Goal: Task Accomplishment & Management: Manage account settings

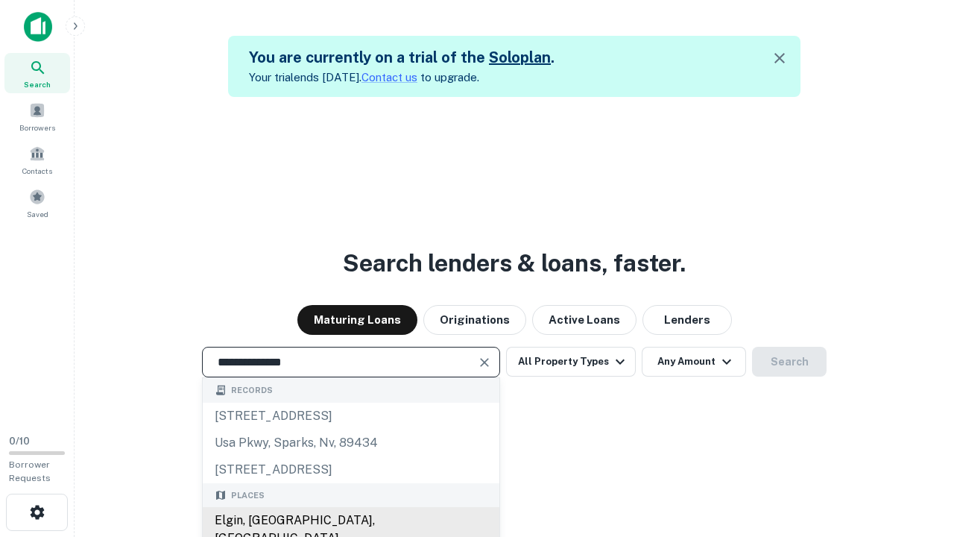
click at [350, 520] on div "Elgin, [GEOGRAPHIC_DATA], [GEOGRAPHIC_DATA]" at bounding box center [351, 529] width 297 height 45
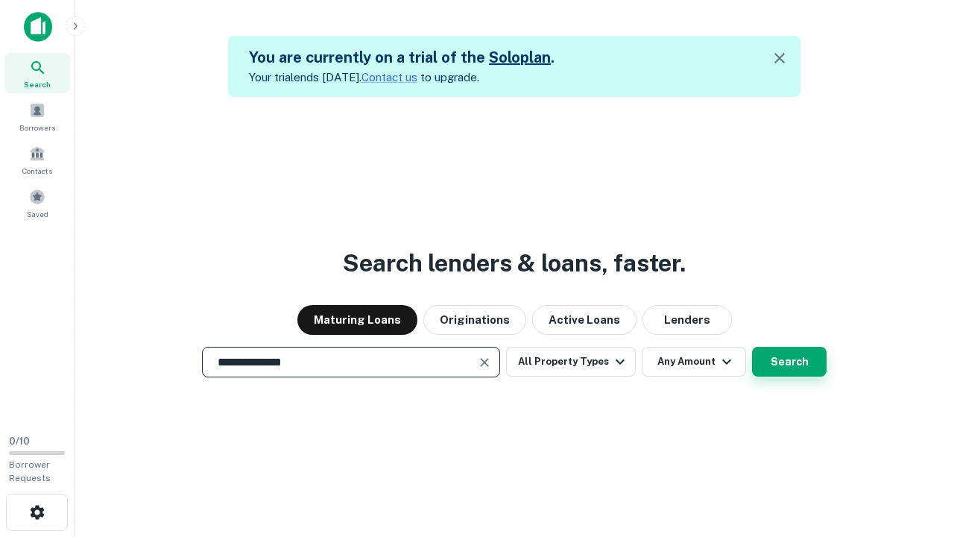
type input "**********"
click at [752, 347] on button "Search" at bounding box center [789, 362] width 75 height 30
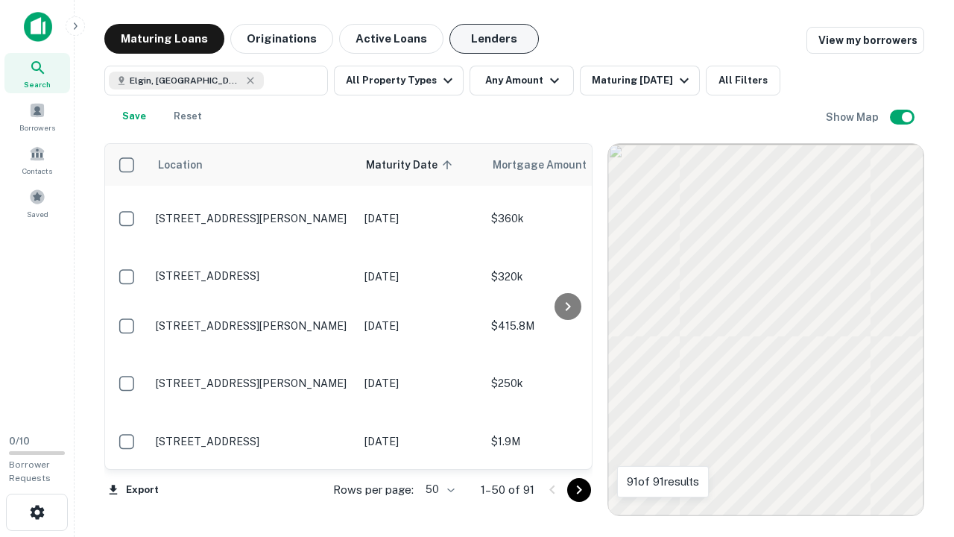
click at [494, 39] on button "Lenders" at bounding box center [494, 39] width 89 height 30
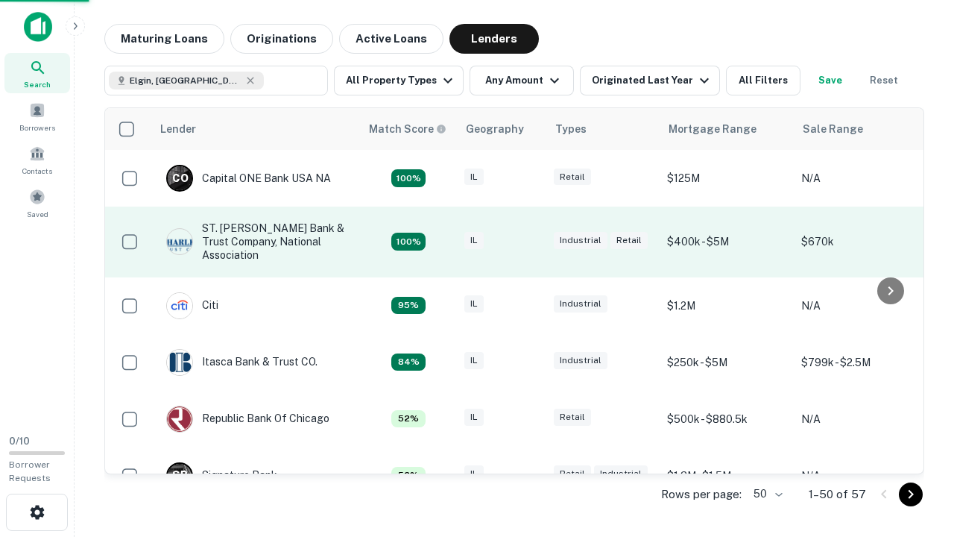
click at [529, 242] on div "IL" at bounding box center [501, 242] width 75 height 20
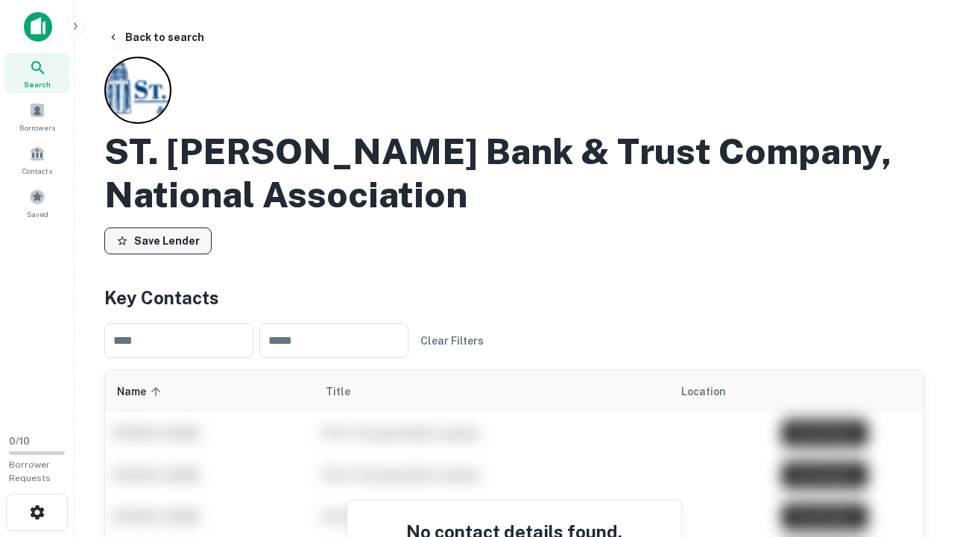
click at [158, 241] on button "Save Lender" at bounding box center [157, 240] width 107 height 27
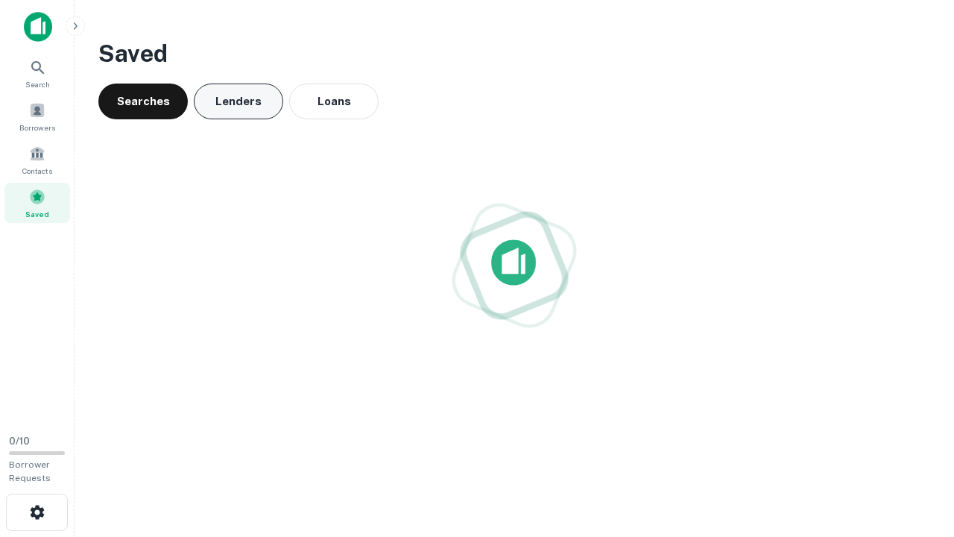
click at [239, 101] on button "Lenders" at bounding box center [238, 101] width 89 height 36
